Goal: Information Seeking & Learning: Learn about a topic

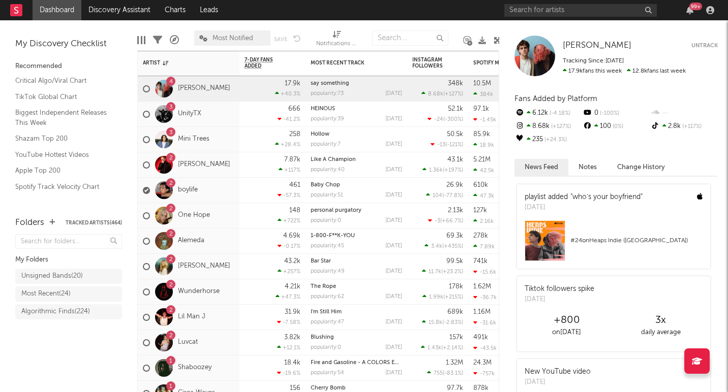
click at [220, 123] on div "3 UnityTX" at bounding box center [189, 114] width 102 height 25
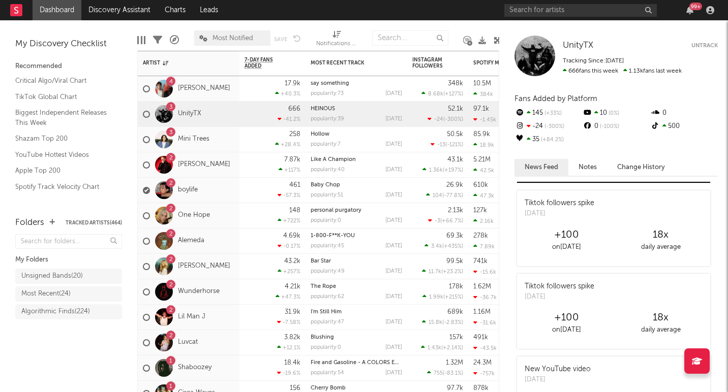
scroll to position [283, 0]
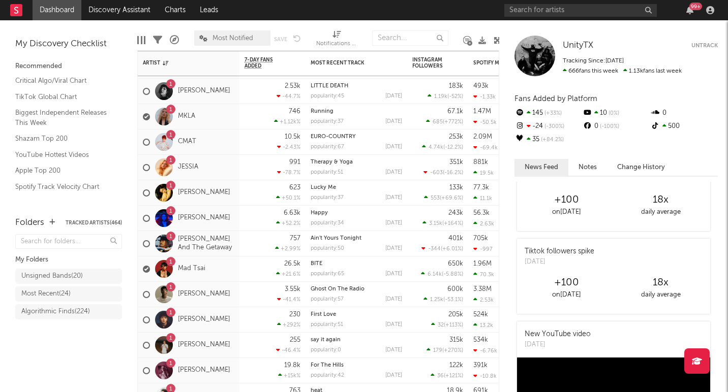
click at [232, 252] on div "1 [PERSON_NAME] And The Getaway" at bounding box center [189, 243] width 92 height 29
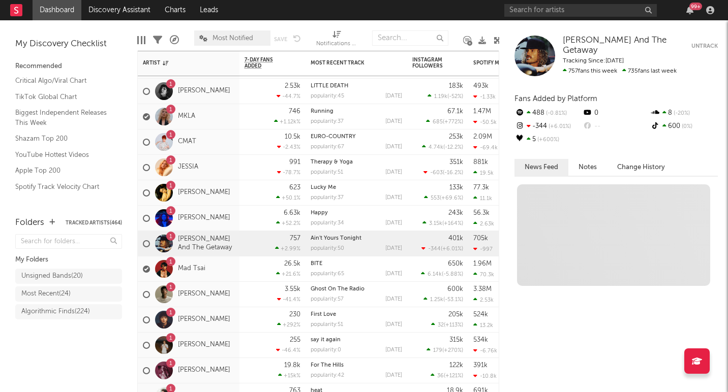
scroll to position [0, 0]
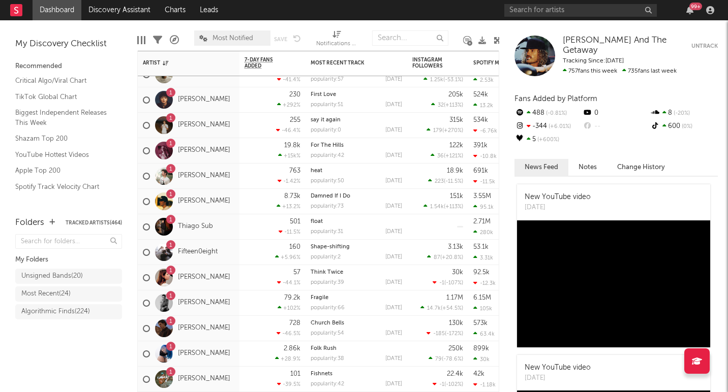
click at [236, 312] on div "1 [PERSON_NAME]" at bounding box center [189, 303] width 102 height 25
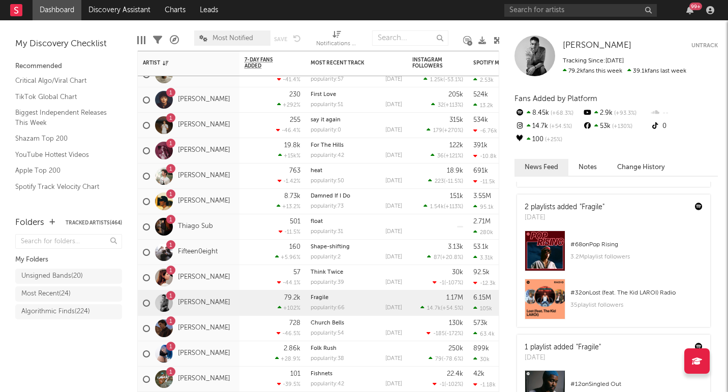
scroll to position [166, 0]
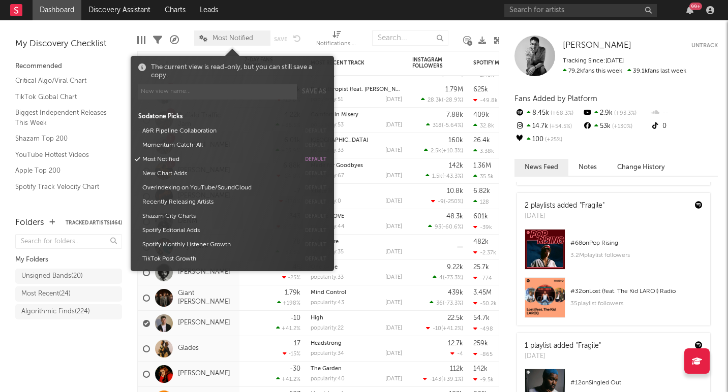
click at [237, 39] on span "Most Notified" at bounding box center [232, 38] width 41 height 7
click at [172, 144] on button "Momentum Catch-All" at bounding box center [219, 145] width 161 height 14
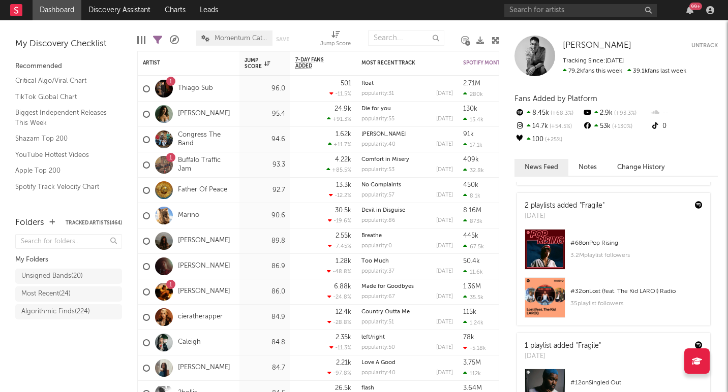
click at [84, 368] on div "Folders Tracked Artists ( 464 ) My Folders Unsigned Bands ( 20 ) Most Recent ( …" at bounding box center [68, 299] width 137 height 186
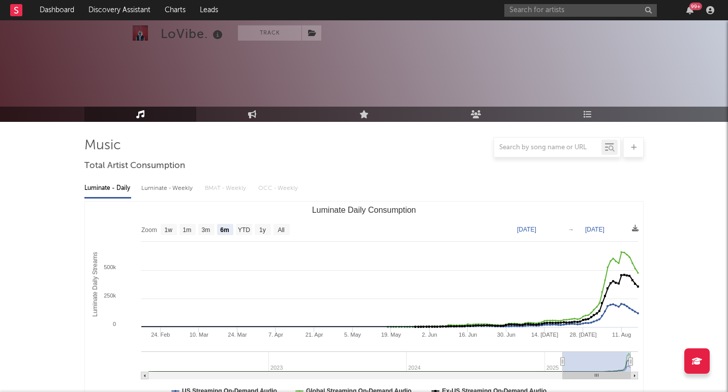
select select "6m"
